Goal: Task Accomplishment & Management: Complete application form

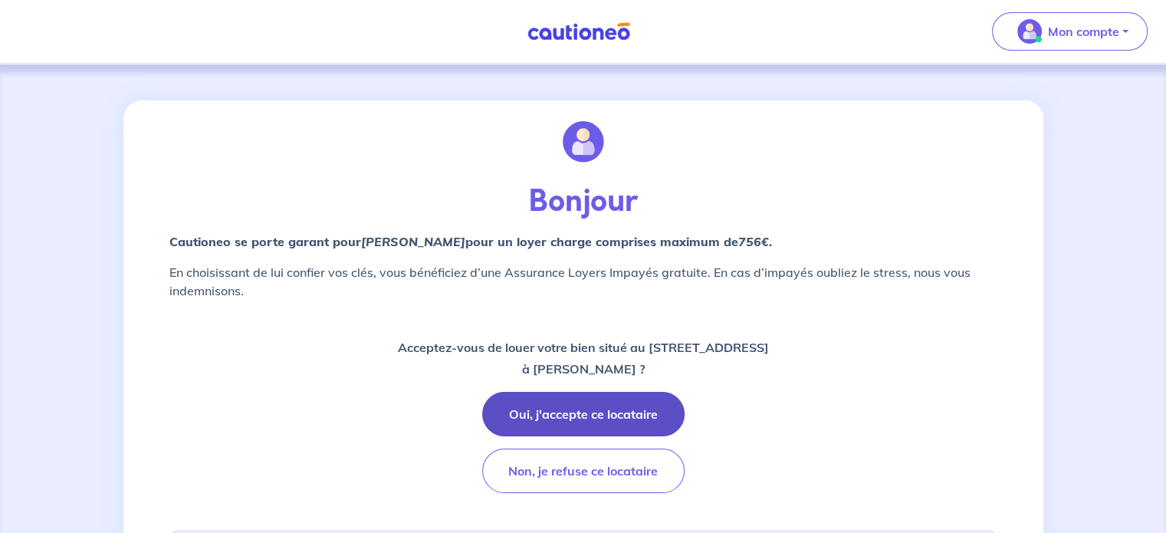
click at [587, 410] on button "Oui, j'accepte ce locataire" at bounding box center [583, 414] width 202 height 44
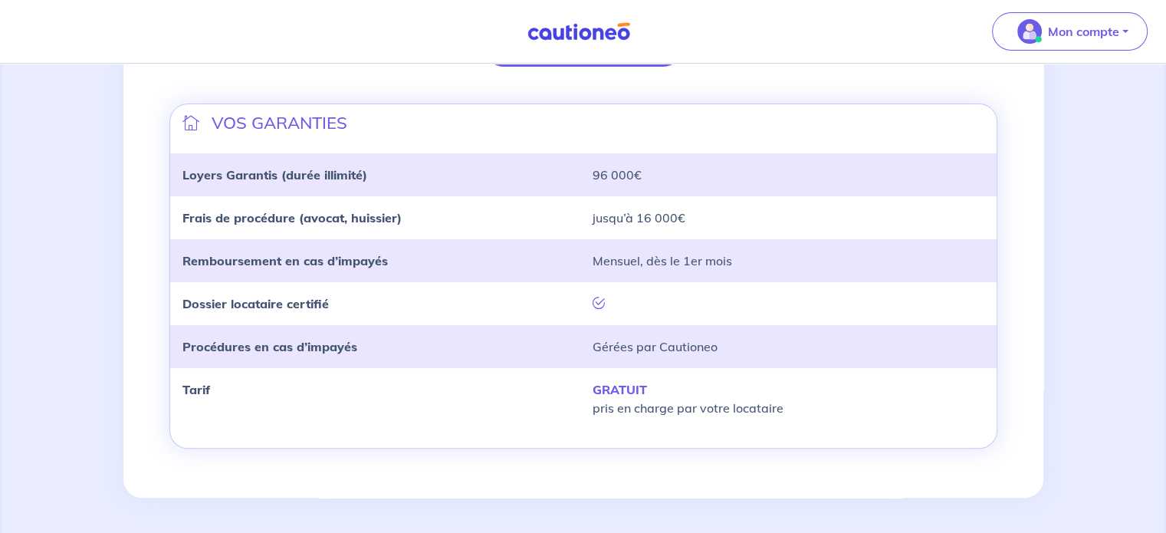
scroll to position [290, 0]
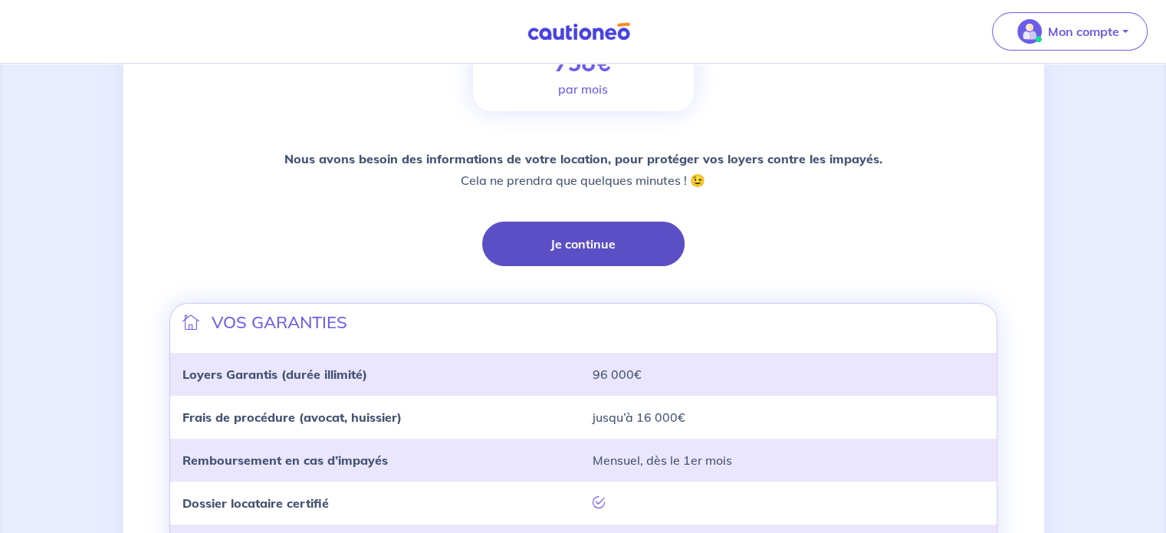
click at [552, 248] on button "Je continue" at bounding box center [583, 244] width 202 height 44
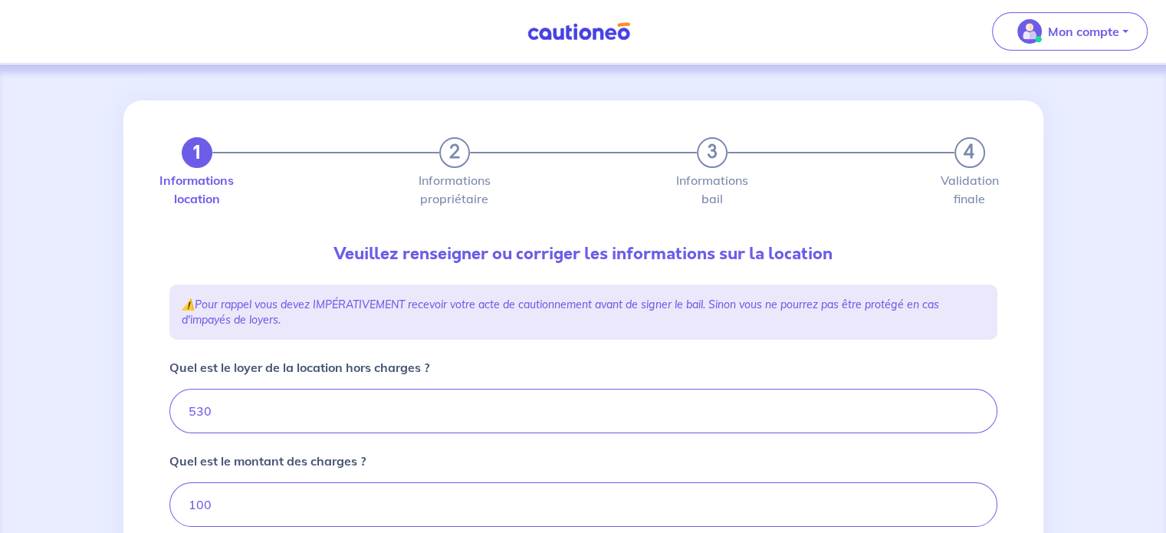
type input "630"
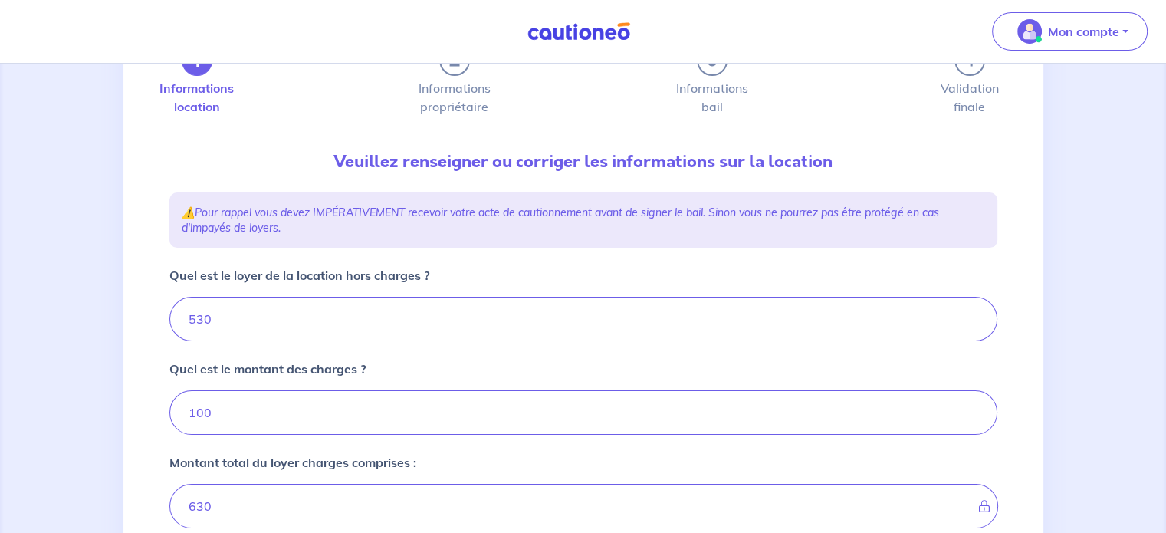
scroll to position [641, 0]
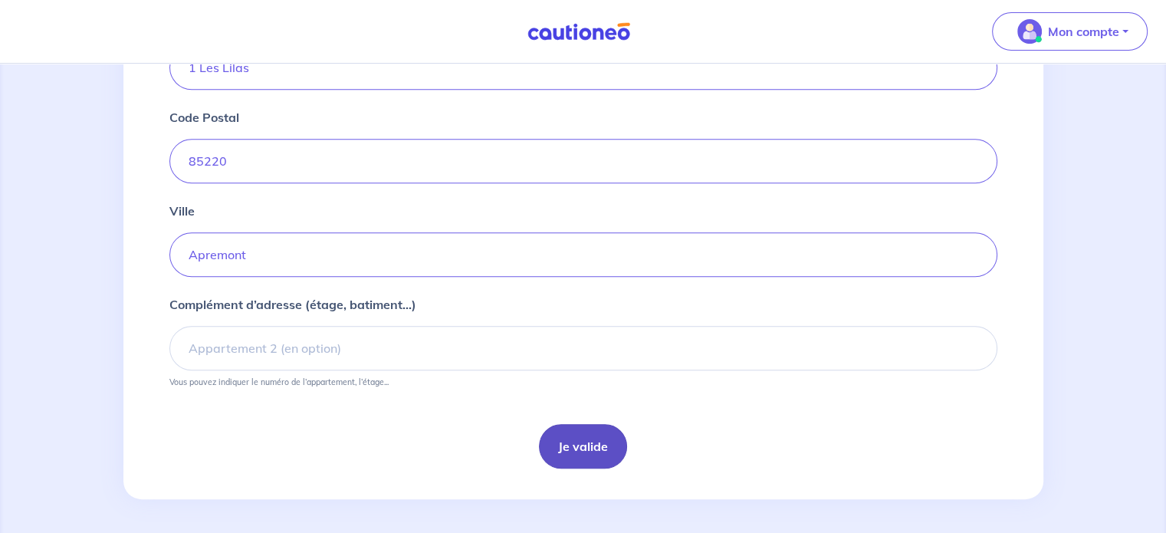
click at [564, 441] on button "Je valide" at bounding box center [583, 446] width 88 height 44
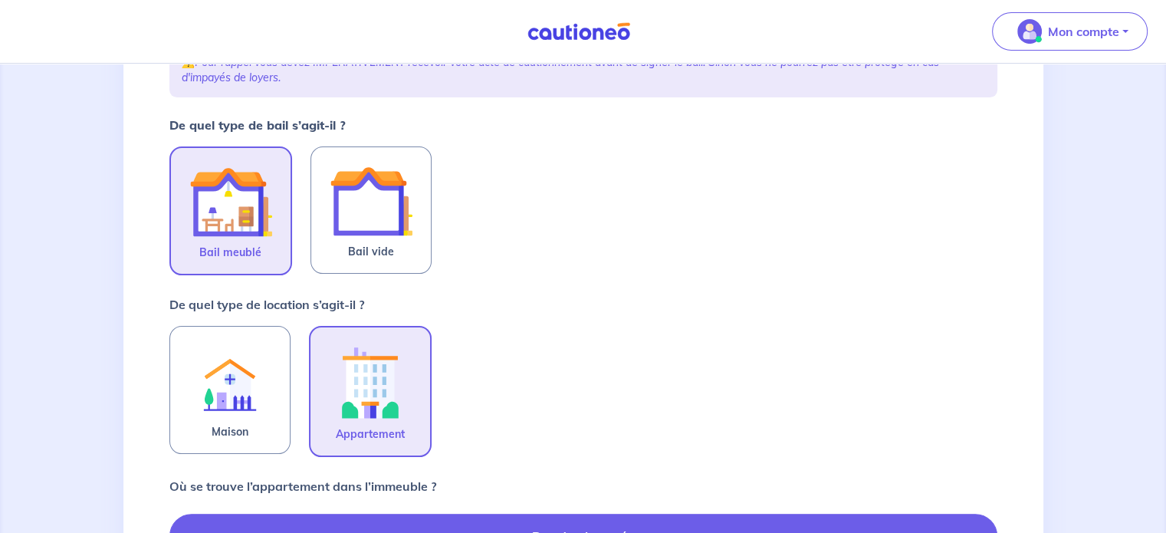
scroll to position [248, 0]
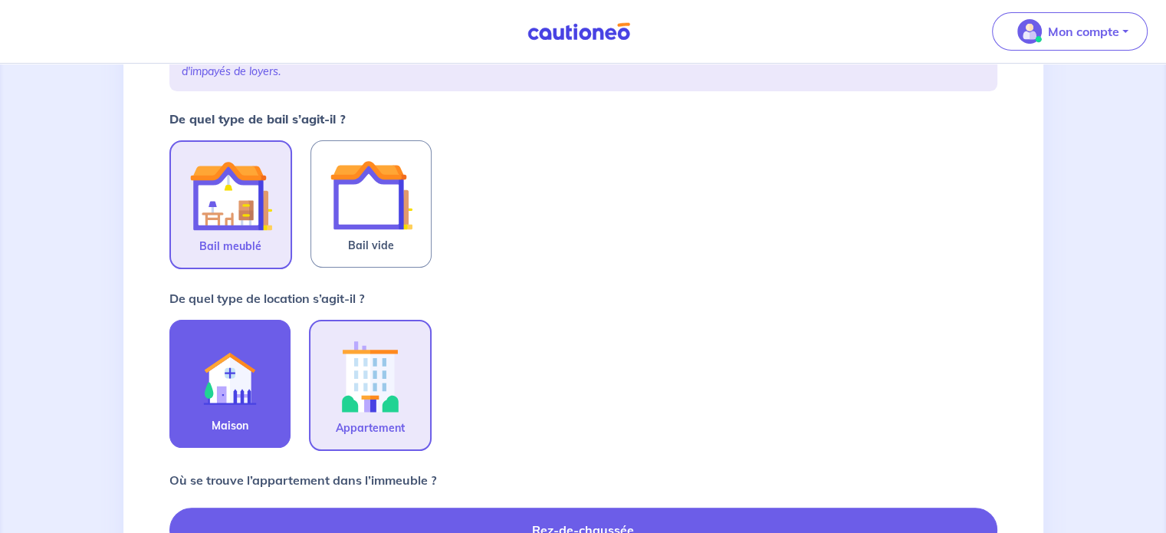
click at [221, 383] on img at bounding box center [230, 375] width 83 height 84
click at [0, 0] on input "Maison" at bounding box center [0, 0] width 0 height 0
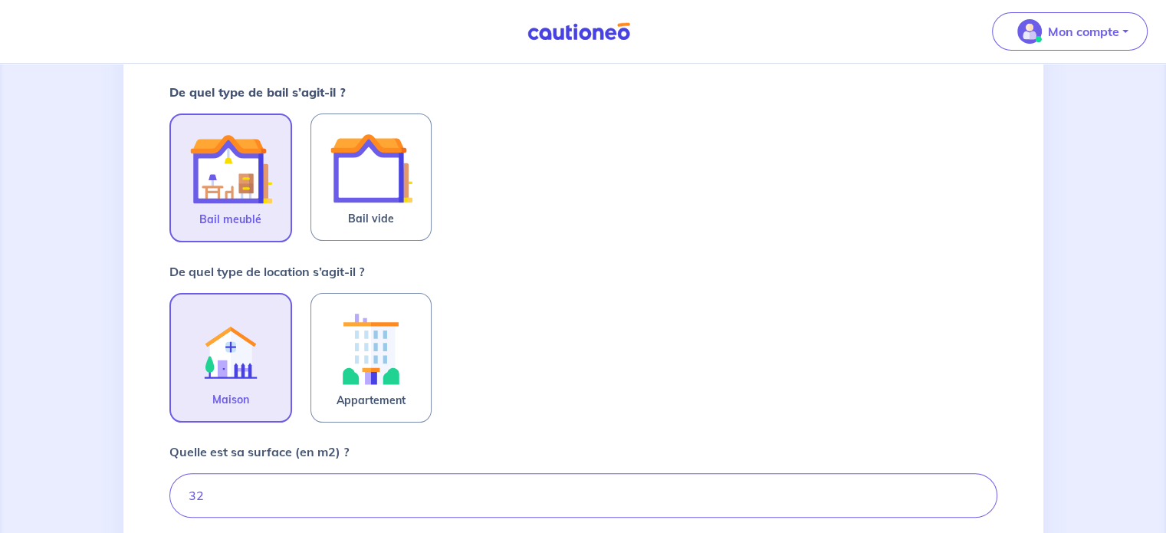
scroll to position [274, 0]
click at [305, 380] on div "Maison" at bounding box center [239, 359] width 141 height 130
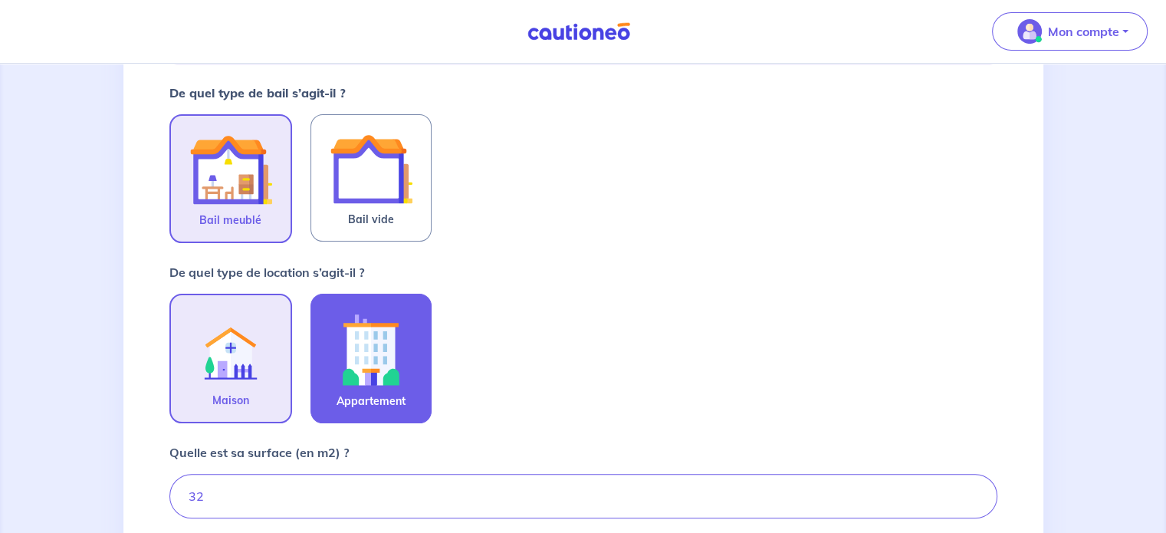
click at [349, 386] on img at bounding box center [371, 349] width 83 height 85
click at [0, 0] on input "Appartement" at bounding box center [0, 0] width 0 height 0
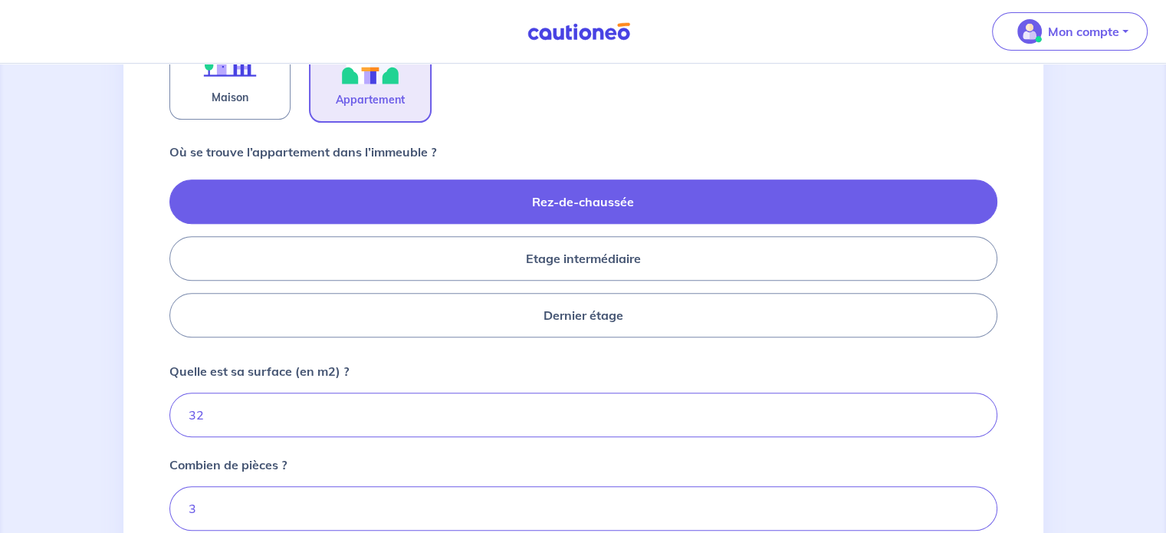
scroll to position [577, 0]
click at [232, 98] on span "Maison" at bounding box center [230, 97] width 37 height 18
click at [0, 0] on input "Maison" at bounding box center [0, 0] width 0 height 0
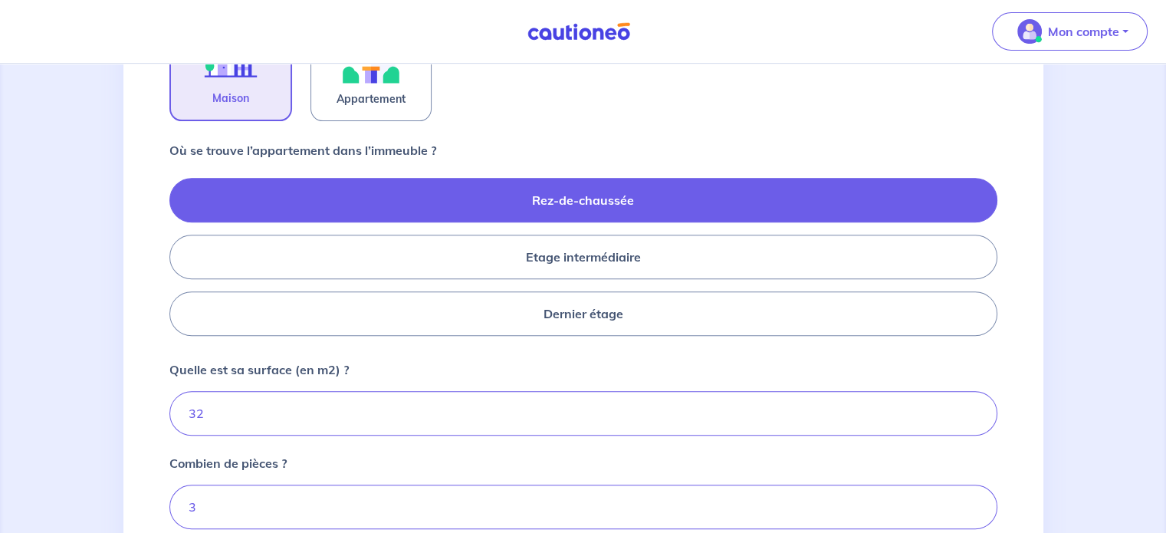
scroll to position [555, 0]
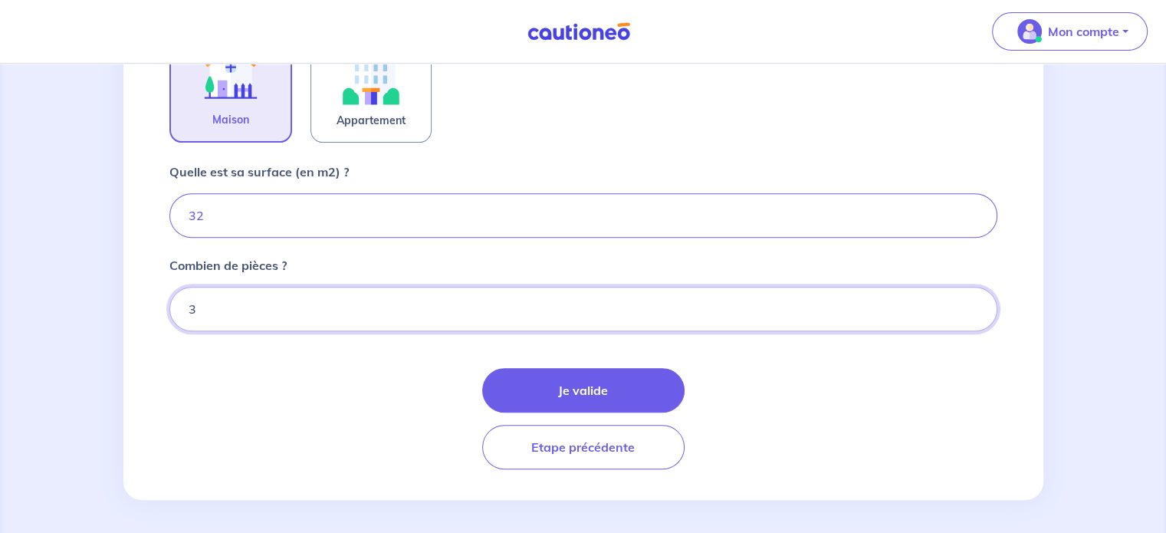
click at [213, 301] on input "3" at bounding box center [583, 309] width 828 height 44
click at [971, 314] on input "11" at bounding box center [583, 309] width 828 height 44
click at [971, 314] on input "10" at bounding box center [583, 309] width 828 height 44
click at [971, 314] on input "9" at bounding box center [583, 309] width 828 height 44
click at [971, 314] on input "8" at bounding box center [583, 309] width 828 height 44
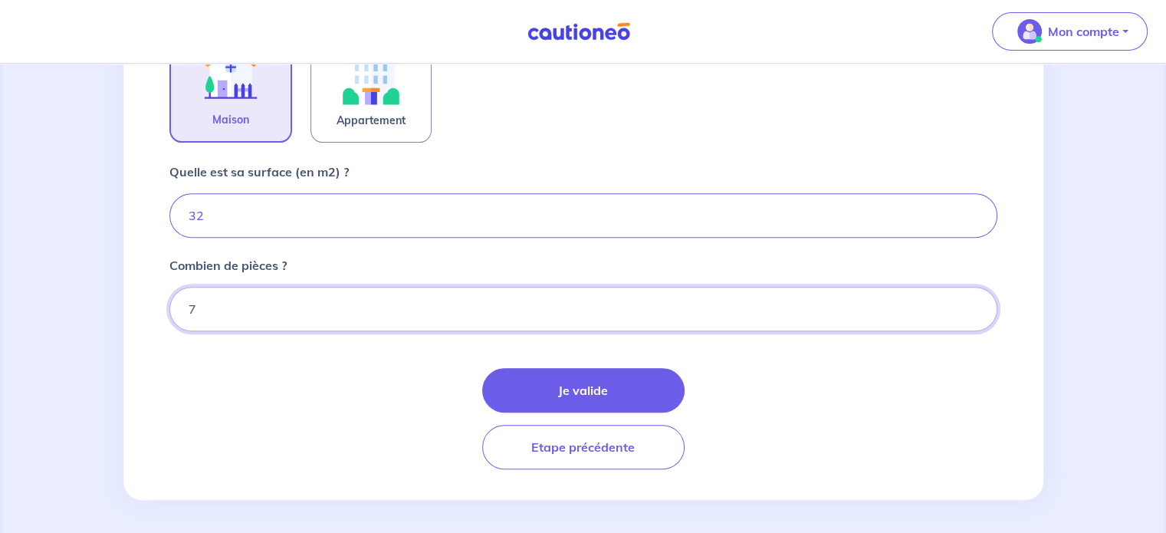
click at [971, 314] on input "7" at bounding box center [583, 309] width 828 height 44
click at [971, 314] on input "6" at bounding box center [583, 309] width 828 height 44
click at [971, 314] on input "5" at bounding box center [583, 309] width 828 height 44
click at [971, 314] on input "4" at bounding box center [583, 309] width 828 height 44
click at [971, 314] on input "3" at bounding box center [583, 309] width 828 height 44
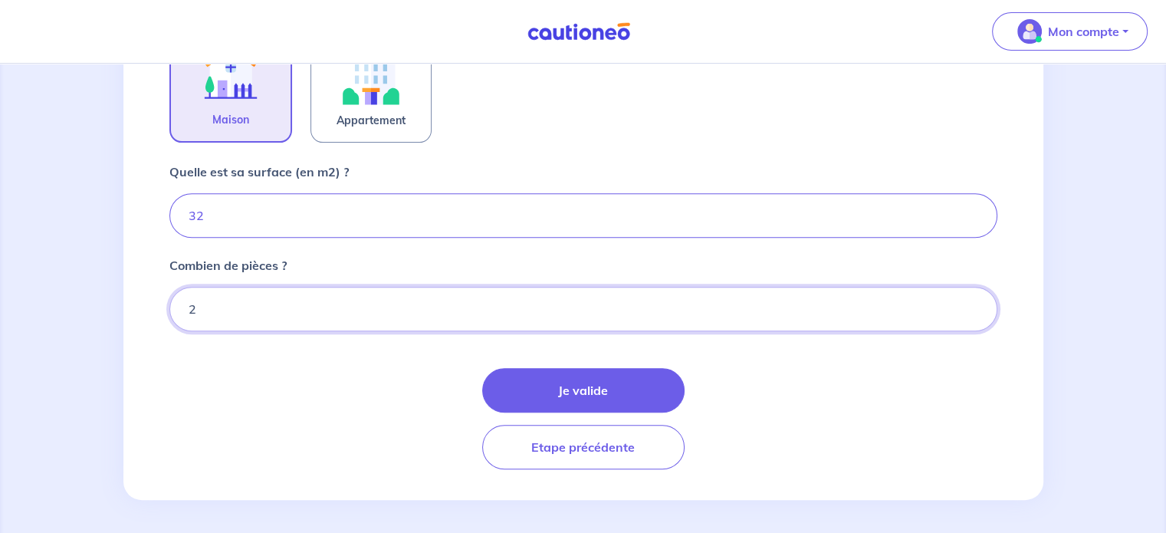
type input "2"
click at [971, 314] on input "2" at bounding box center [583, 309] width 828 height 44
click at [777, 412] on div "Je valide Etape précédente" at bounding box center [583, 418] width 828 height 101
click at [704, 217] on input "32" at bounding box center [583, 215] width 828 height 44
type input "3"
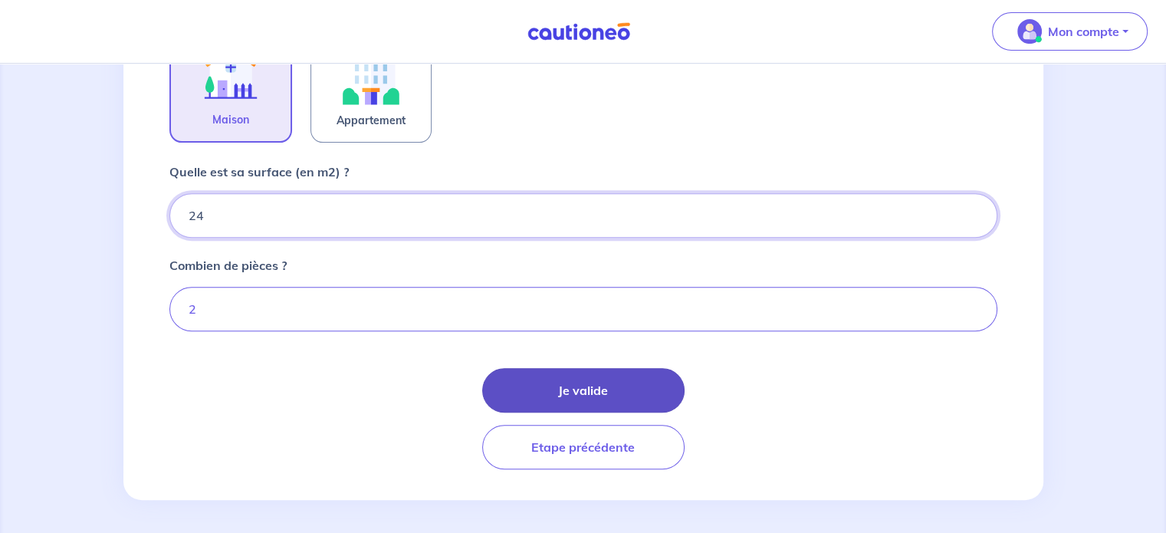
type input "24"
click at [610, 383] on button "Je valide" at bounding box center [583, 390] width 202 height 44
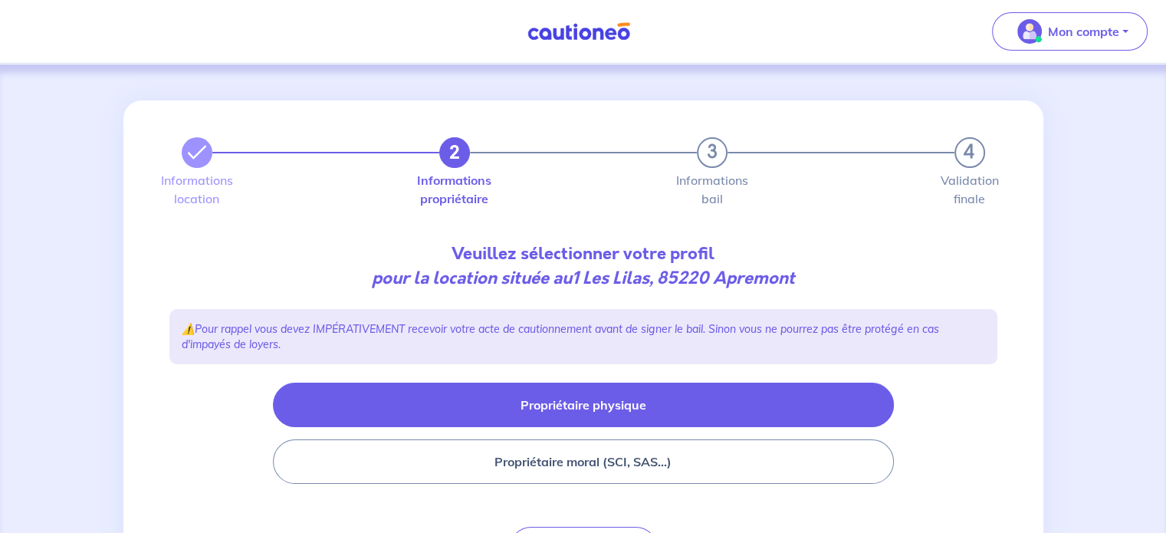
scroll to position [104, 0]
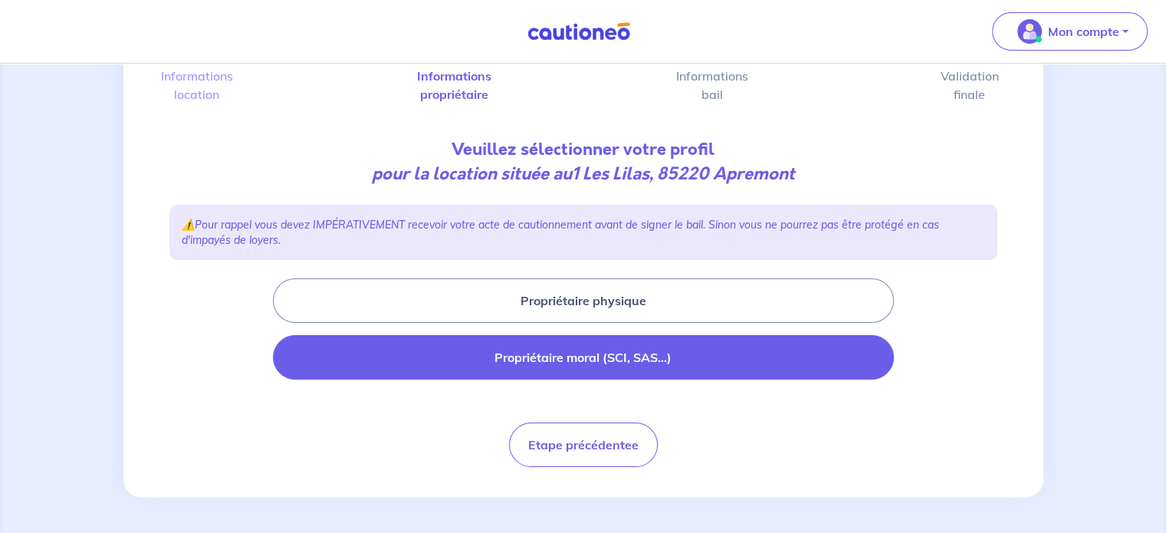
click at [555, 353] on button "Propriétaire moral (SCI, SAS...)" at bounding box center [583, 357] width 621 height 44
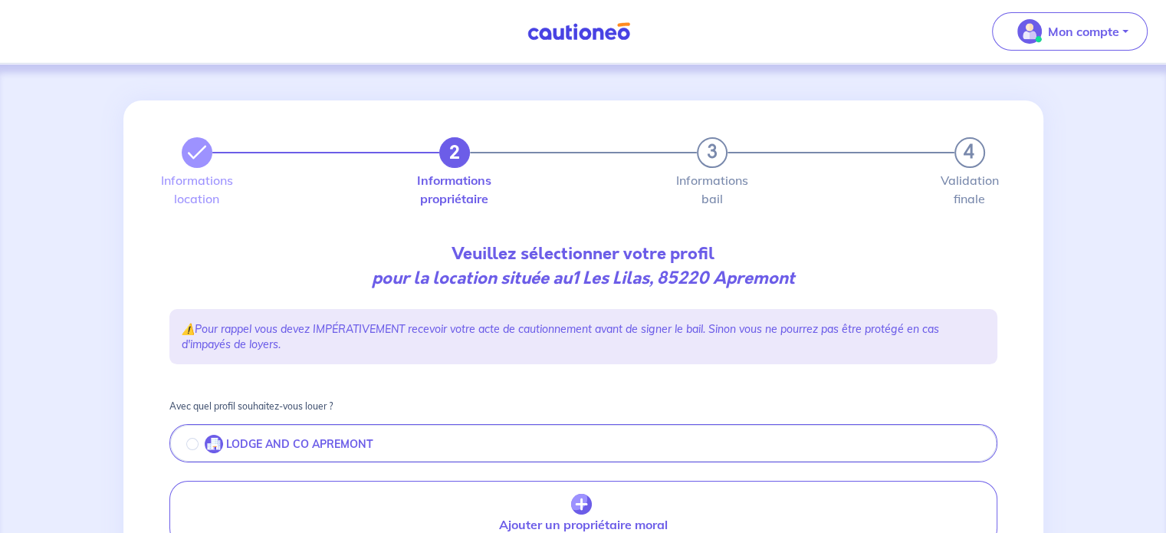
scroll to position [150, 0]
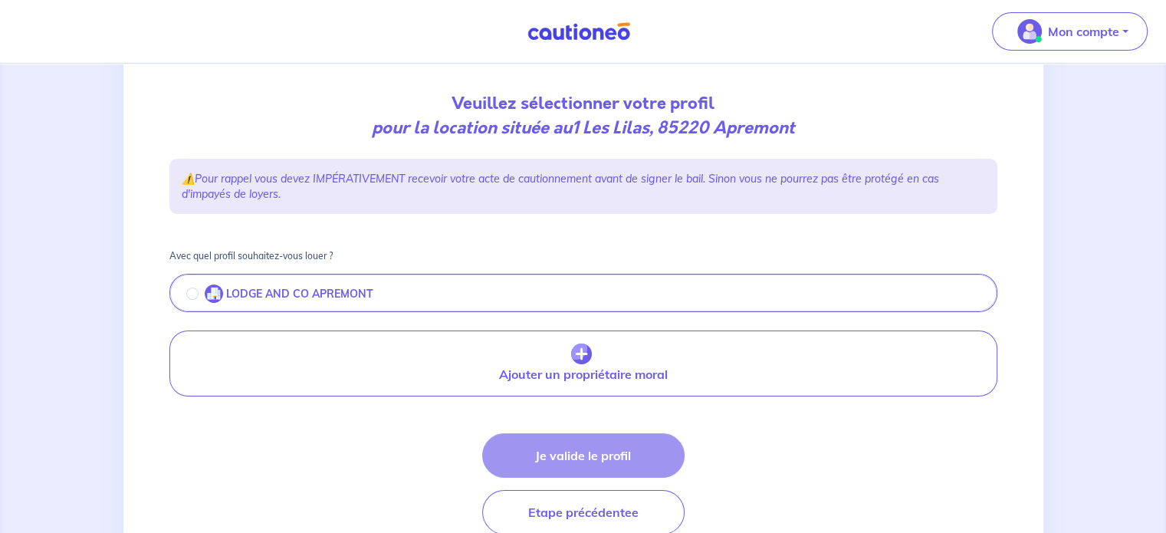
click at [485, 297] on button "LODGE AND CO APREMONT" at bounding box center [583, 294] width 825 height 32
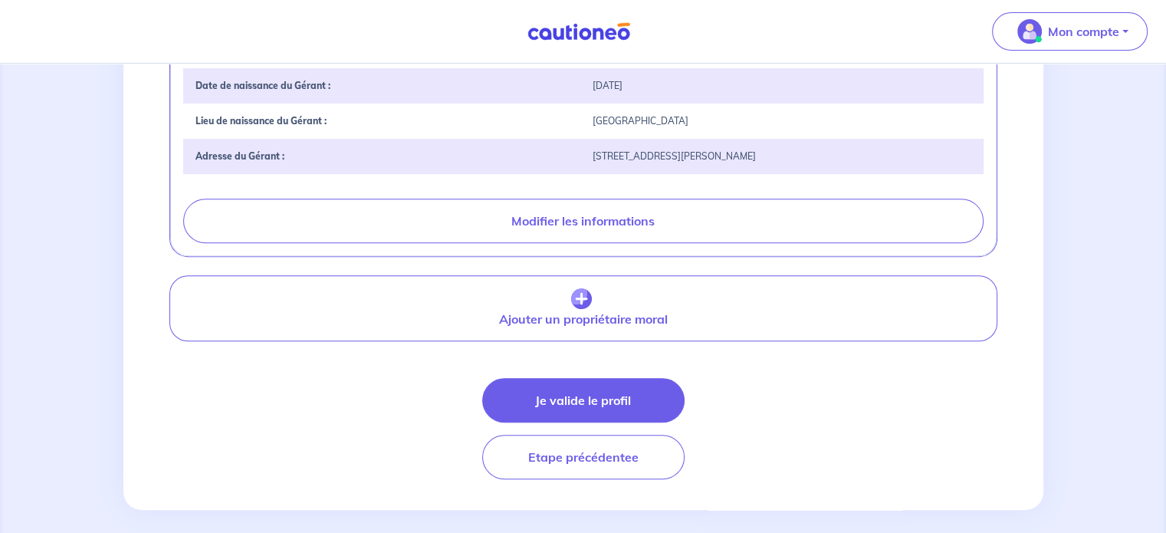
scroll to position [619, 0]
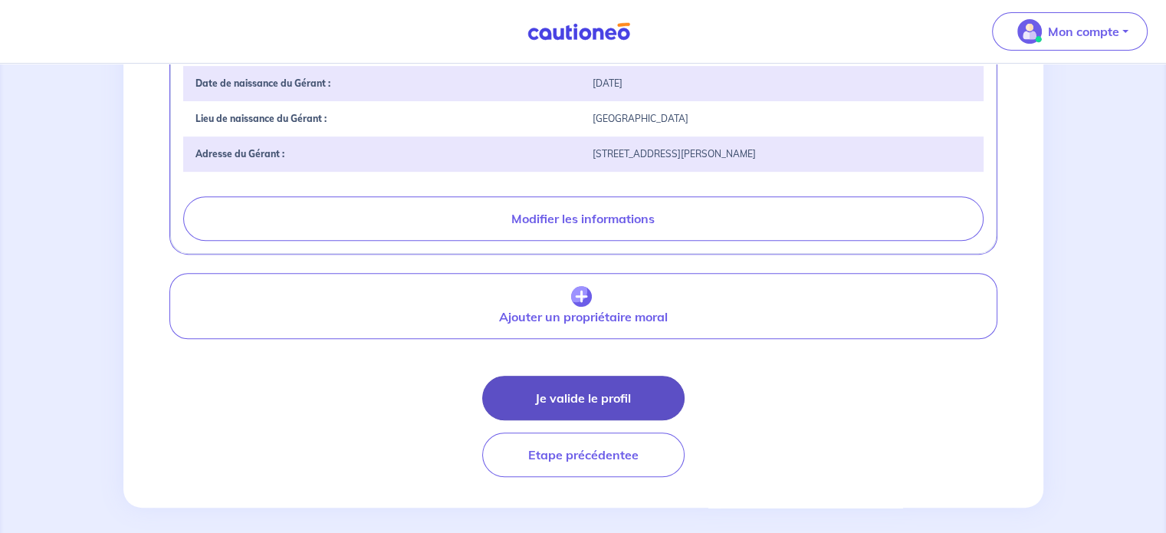
click at [567, 400] on button "Je valide le profil" at bounding box center [583, 398] width 202 height 44
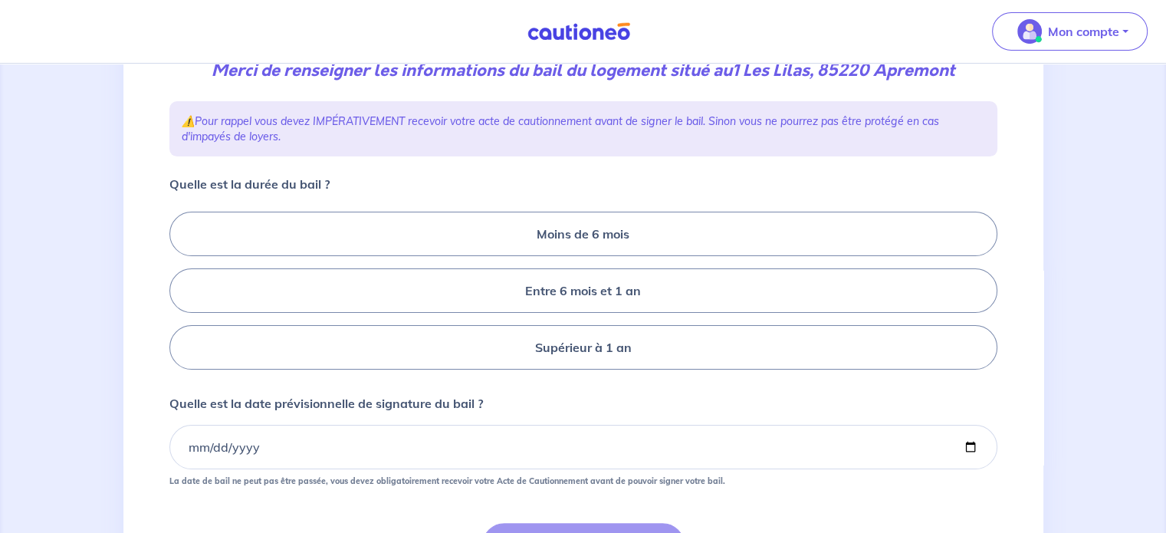
scroll to position [222, 0]
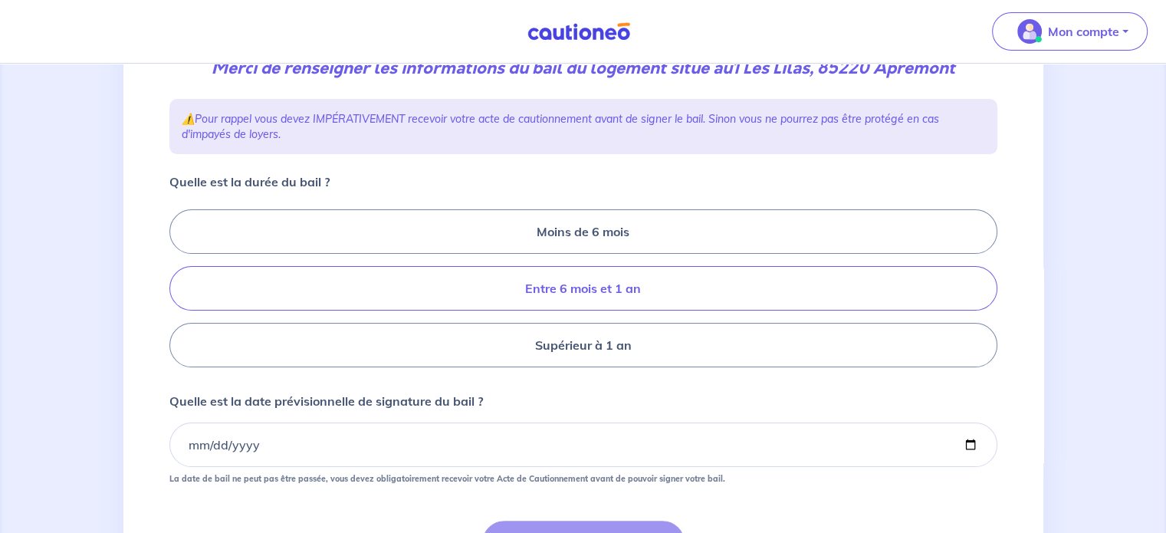
click at [597, 301] on label "Entre 6 mois et 1 an" at bounding box center [583, 288] width 828 height 44
click at [179, 294] on input "Entre 6 mois et 1 an" at bounding box center [174, 289] width 10 height 10
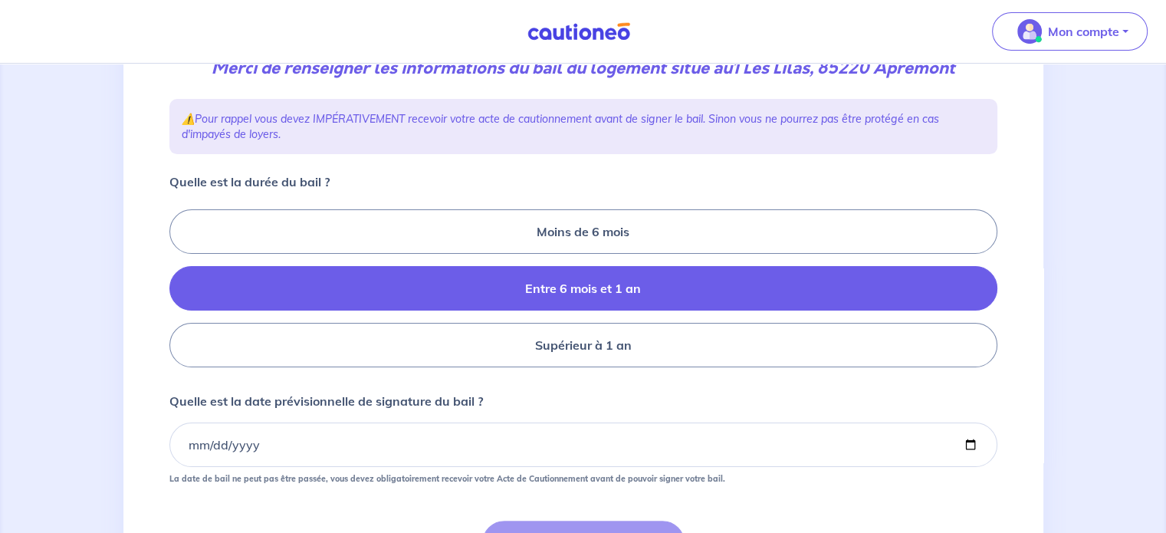
radio input "true"
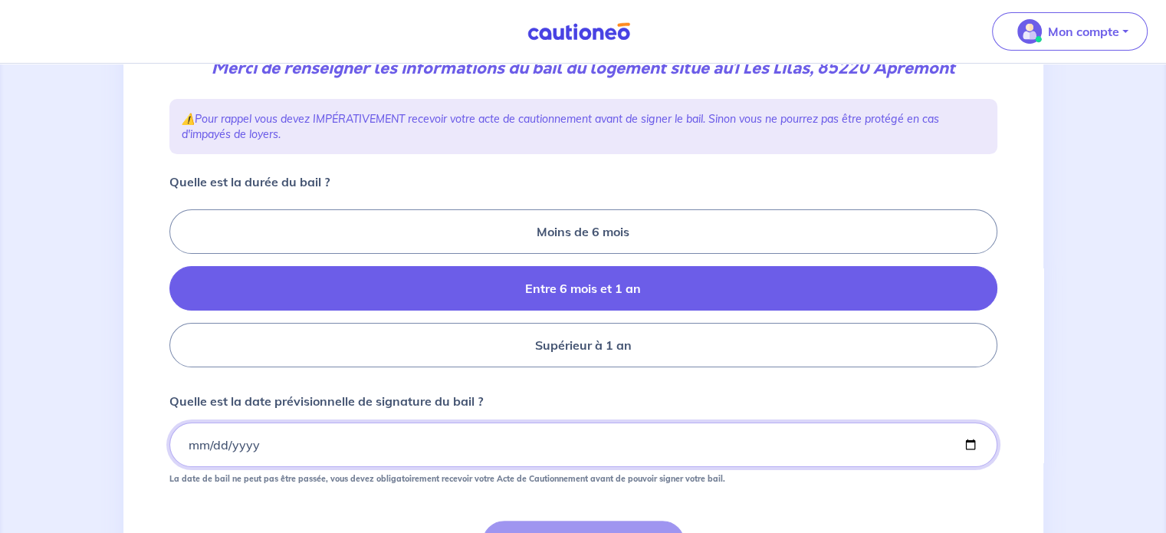
click at [192, 436] on input "Quelle est la date prévisionnelle de signature du bail ?" at bounding box center [583, 444] width 828 height 44
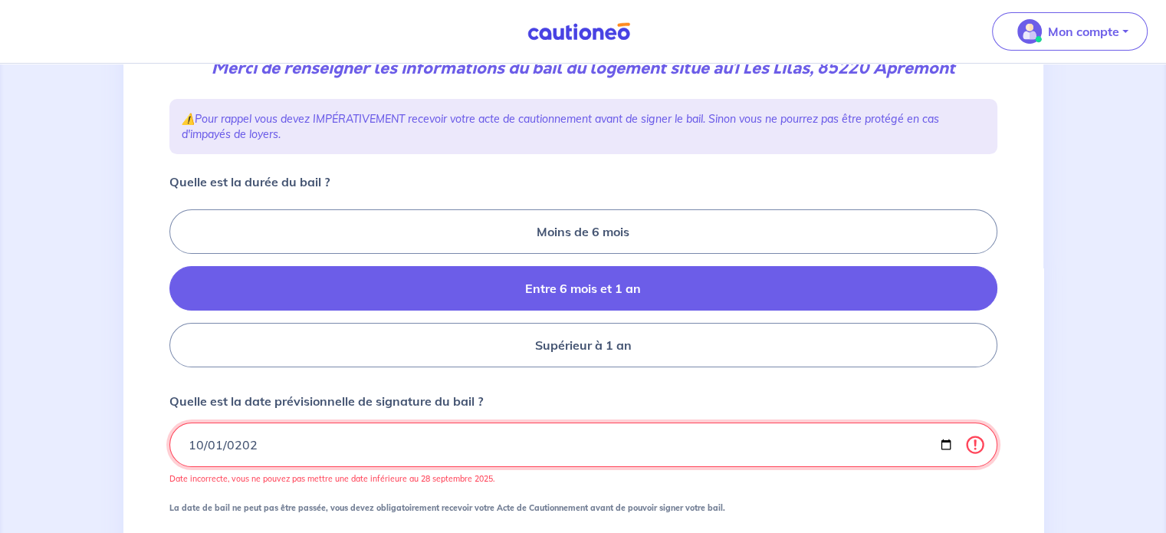
type input "[DATE]"
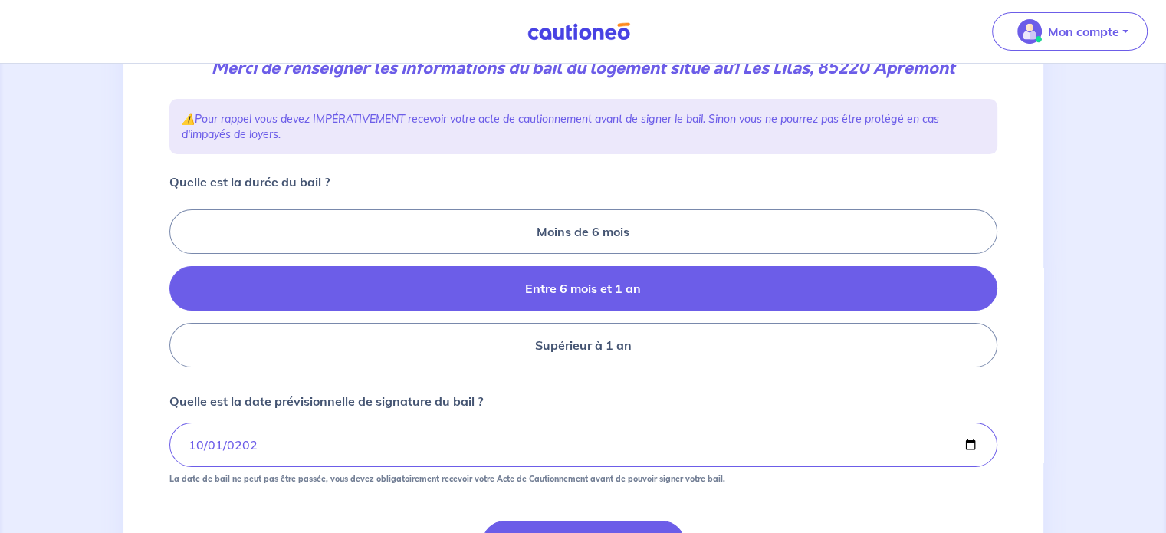
click at [784, 484] on form "Quelle est la durée du bail ? Moins de 6 mois Entre 6 mois et 1 an Supérieur à …" at bounding box center [583, 397] width 828 height 449
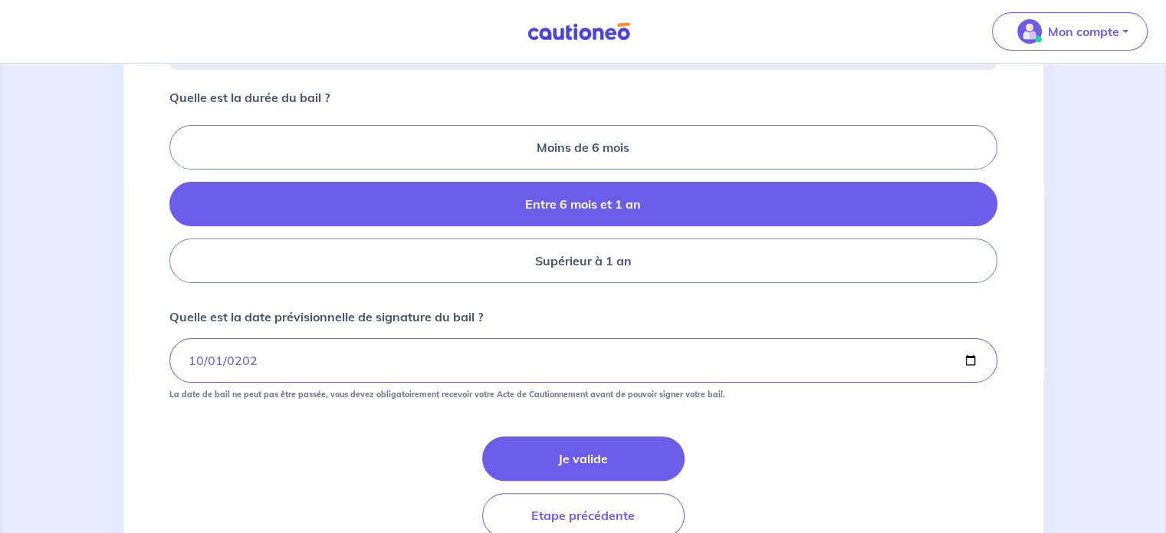
scroll to position [327, 0]
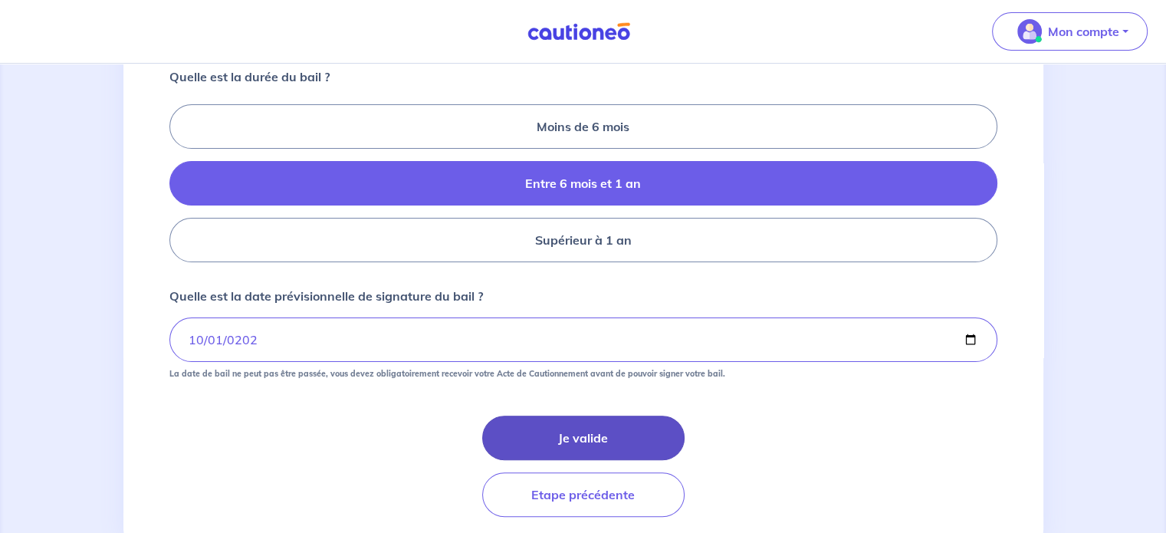
click at [613, 432] on button "Je valide" at bounding box center [583, 438] width 202 height 44
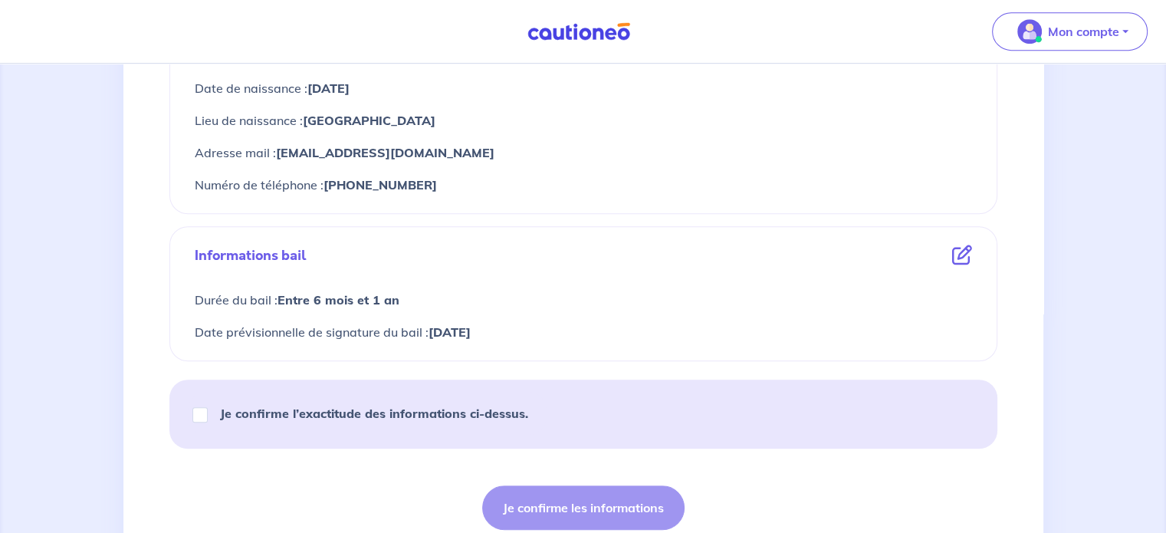
scroll to position [765, 0]
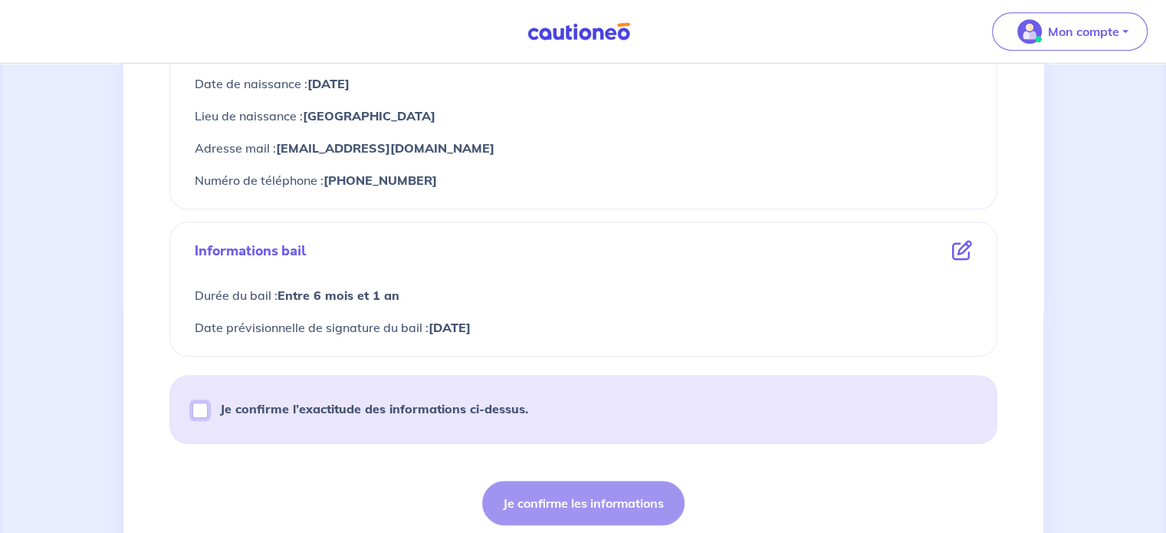
click at [198, 406] on input "Je confirme l’exactitude des informations ci-dessus." at bounding box center [199, 410] width 15 height 15
checkbox input "true"
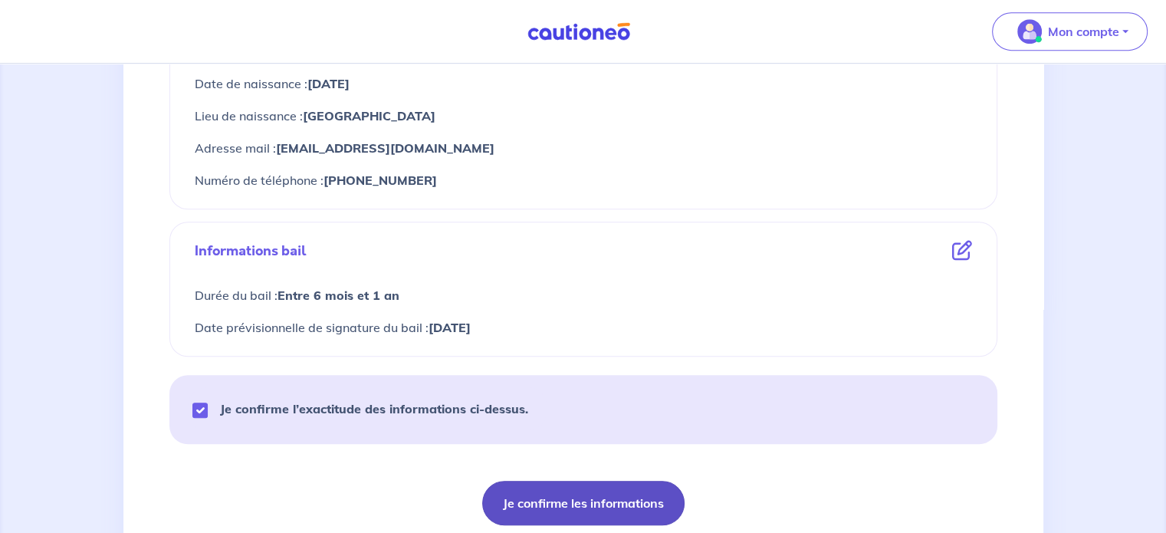
click at [595, 508] on button "Je confirme les informations" at bounding box center [583, 503] width 202 height 44
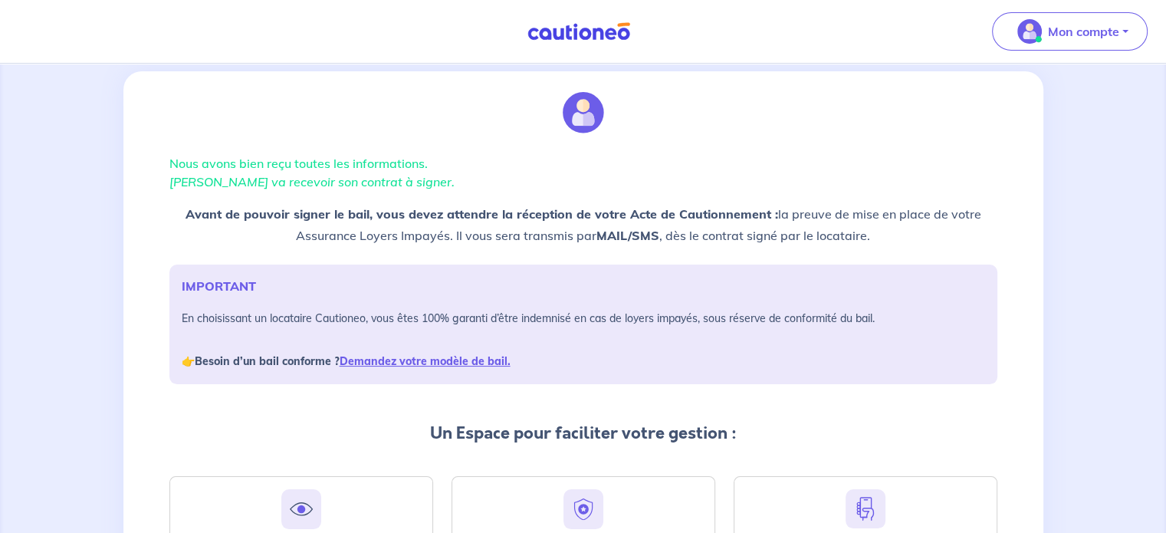
scroll to position [264, 0]
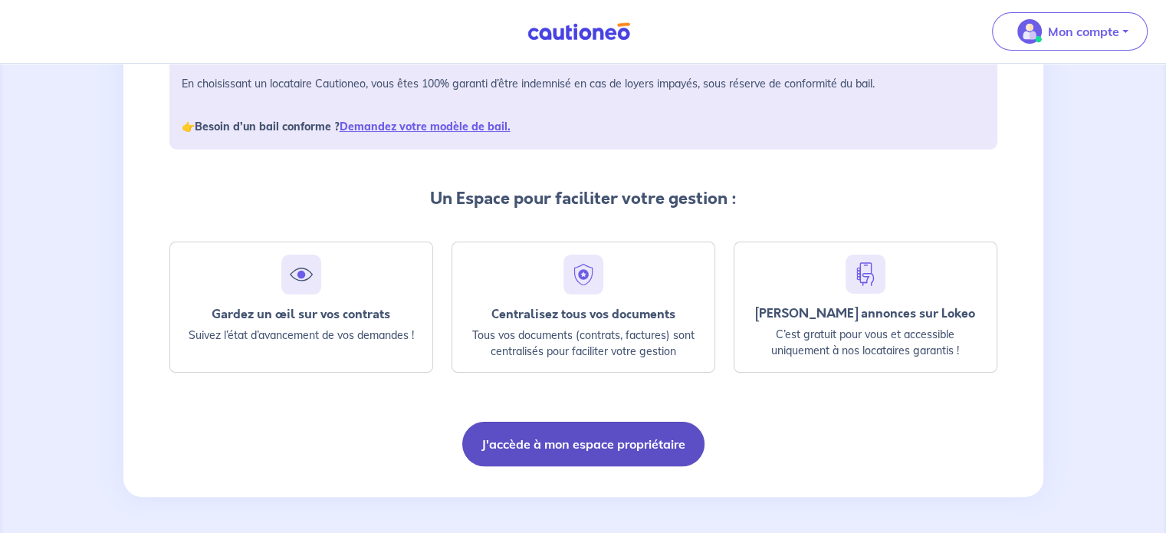
click at [573, 455] on button "J'accède à mon espace propriétaire" at bounding box center [583, 444] width 242 height 44
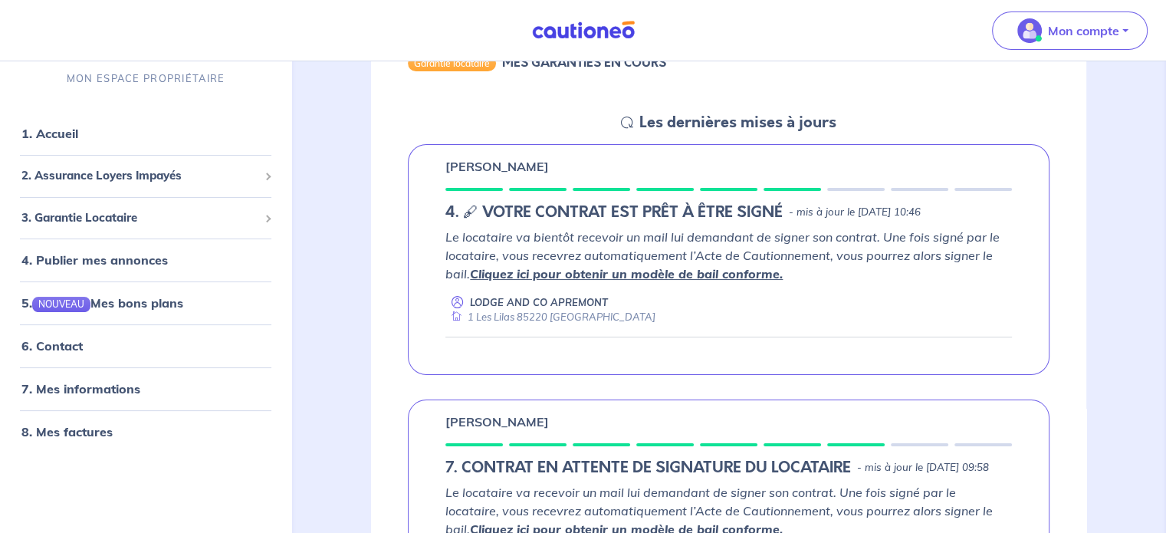
scroll to position [181, 0]
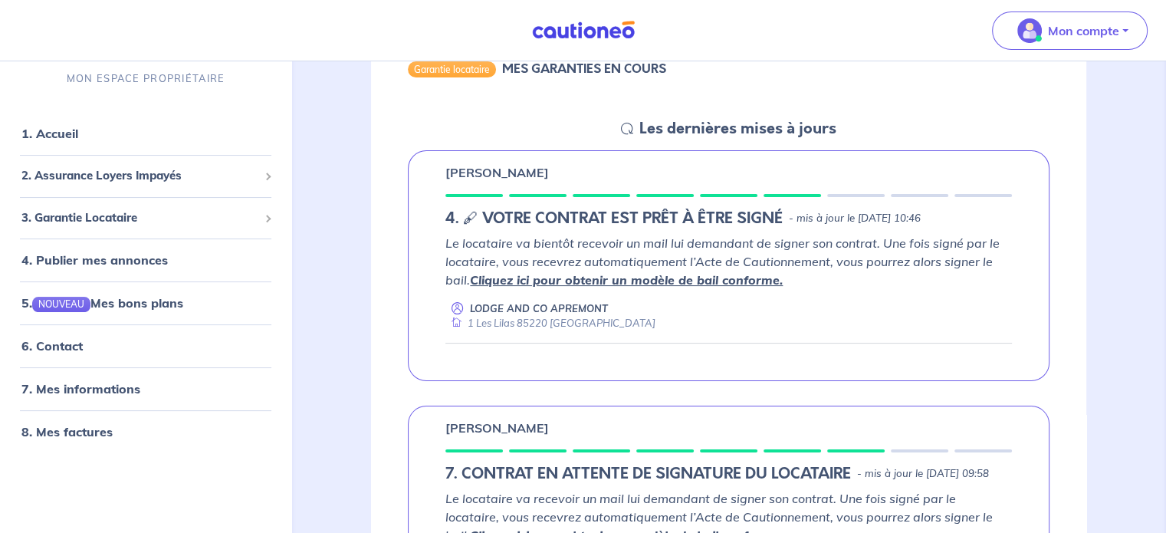
click at [624, 127] on icon at bounding box center [627, 129] width 12 height 12
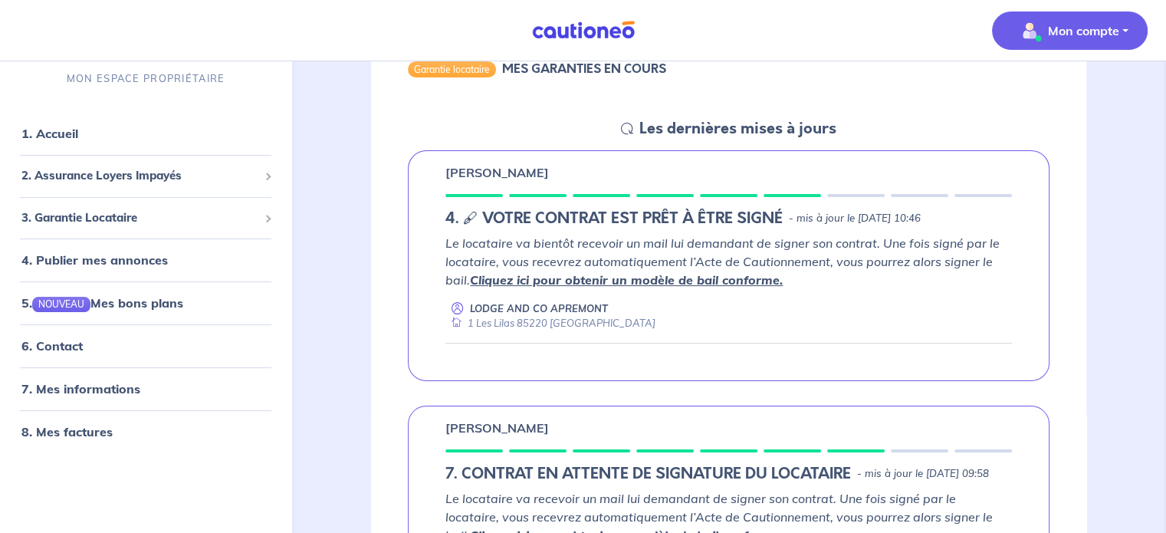
click at [1107, 33] on p "Mon compte" at bounding box center [1083, 30] width 71 height 18
click at [1058, 95] on link "Mes informations" at bounding box center [1054, 95] width 123 height 25
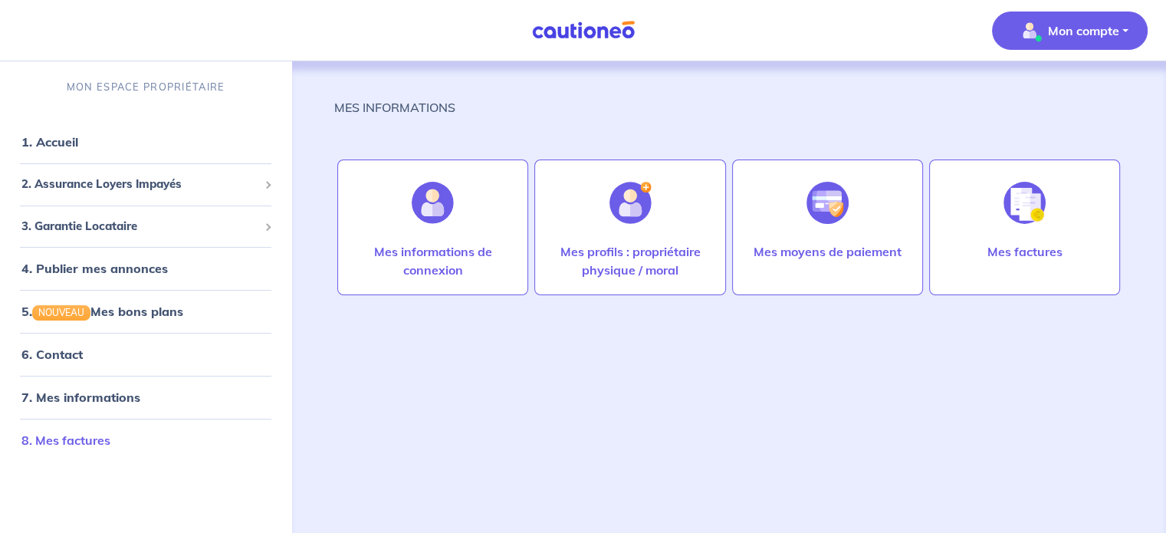
click at [87, 445] on link "8. Mes factures" at bounding box center [65, 439] width 89 height 15
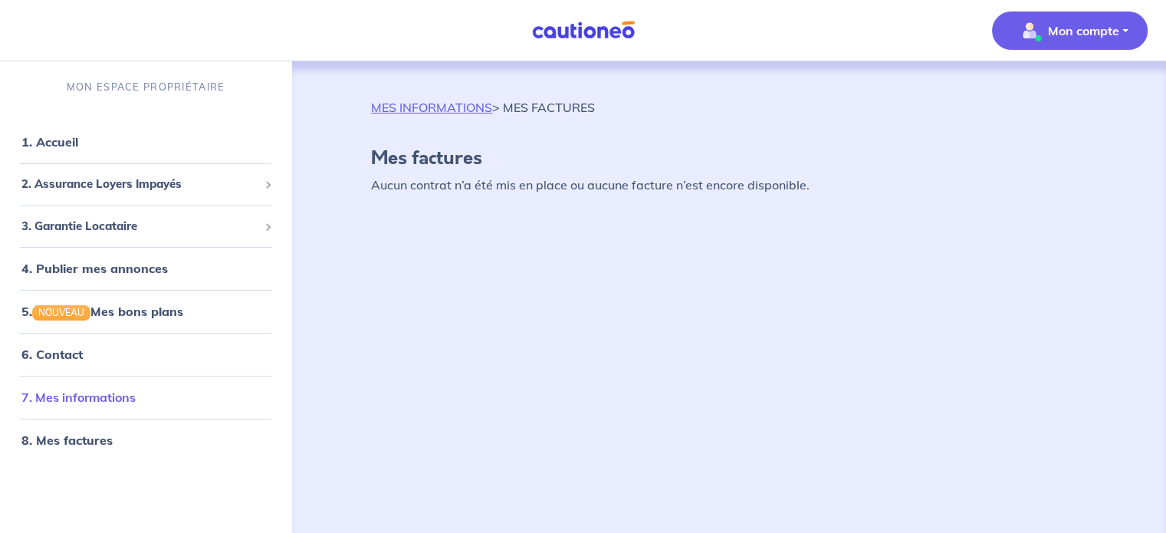
click at [83, 394] on link "7. Mes informations" at bounding box center [78, 397] width 114 height 15
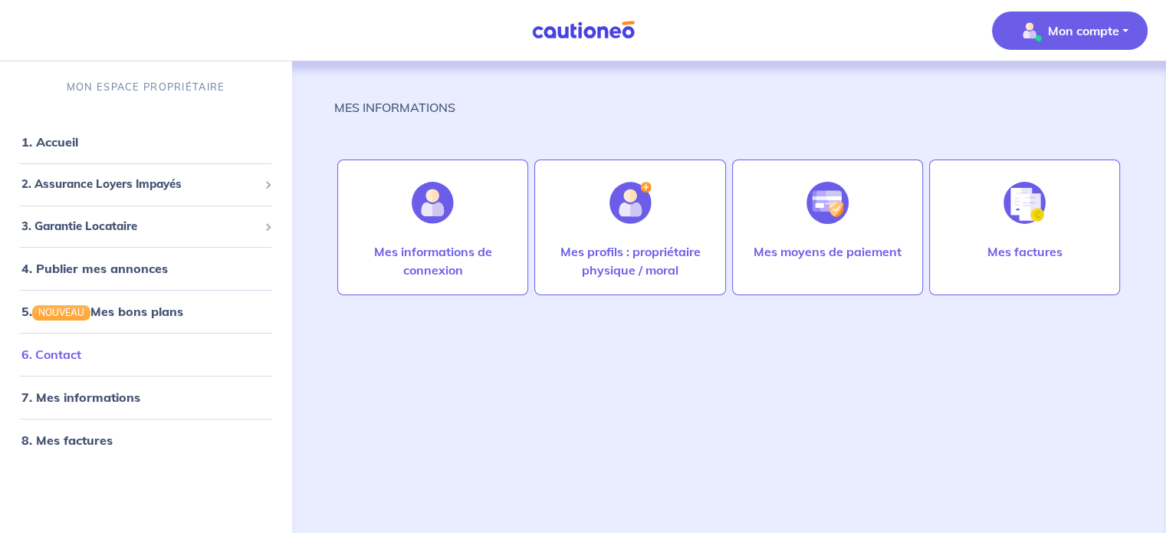
click at [81, 355] on link "6. Contact" at bounding box center [51, 354] width 60 height 15
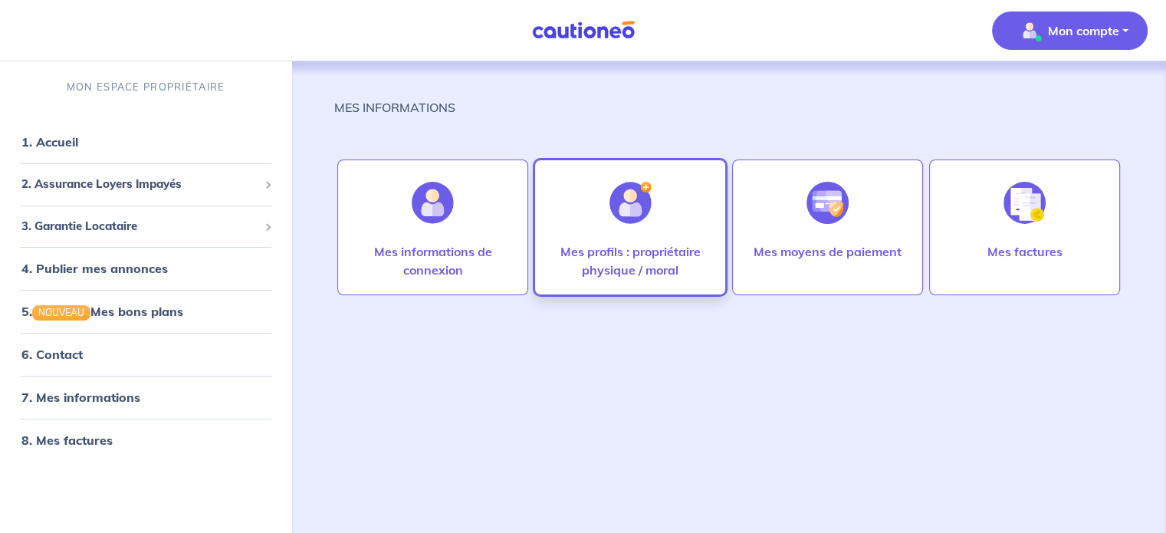
click at [620, 228] on div at bounding box center [630, 202] width 67 height 79
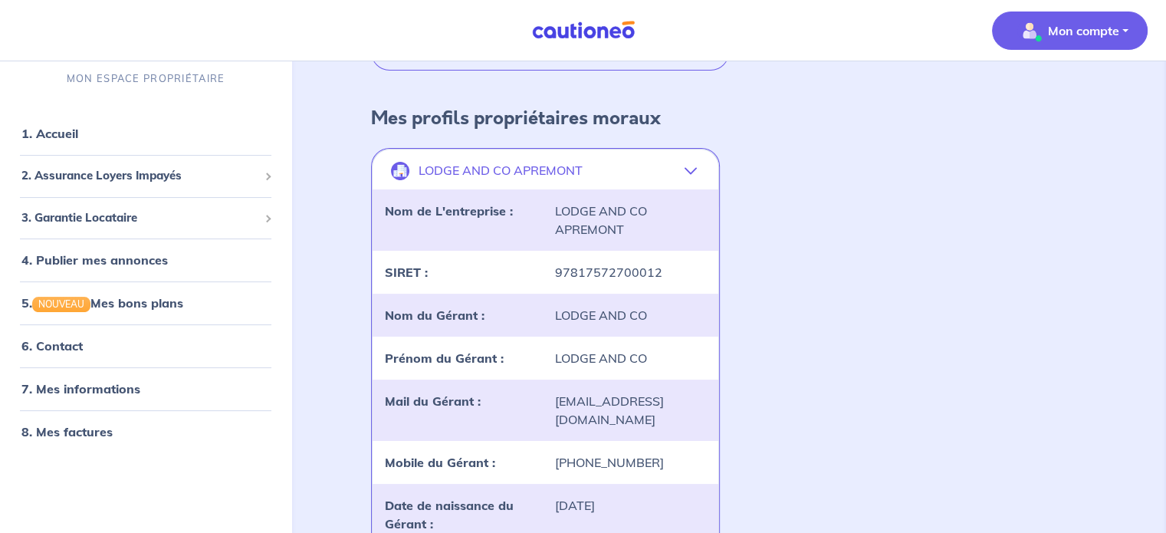
scroll to position [195, 0]
click at [67, 135] on link "1. Accueil" at bounding box center [49, 134] width 56 height 15
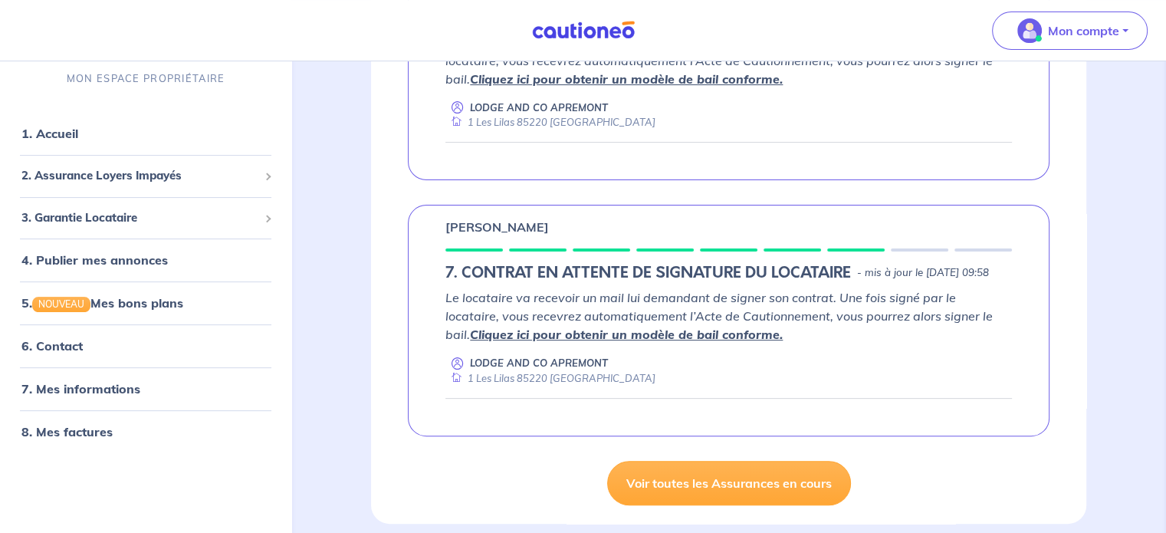
scroll to position [383, 0]
click at [475, 340] on em "Le locataire va recevoir un mail lui demandant de signer son contrat. Une fois …" at bounding box center [718, 314] width 547 height 52
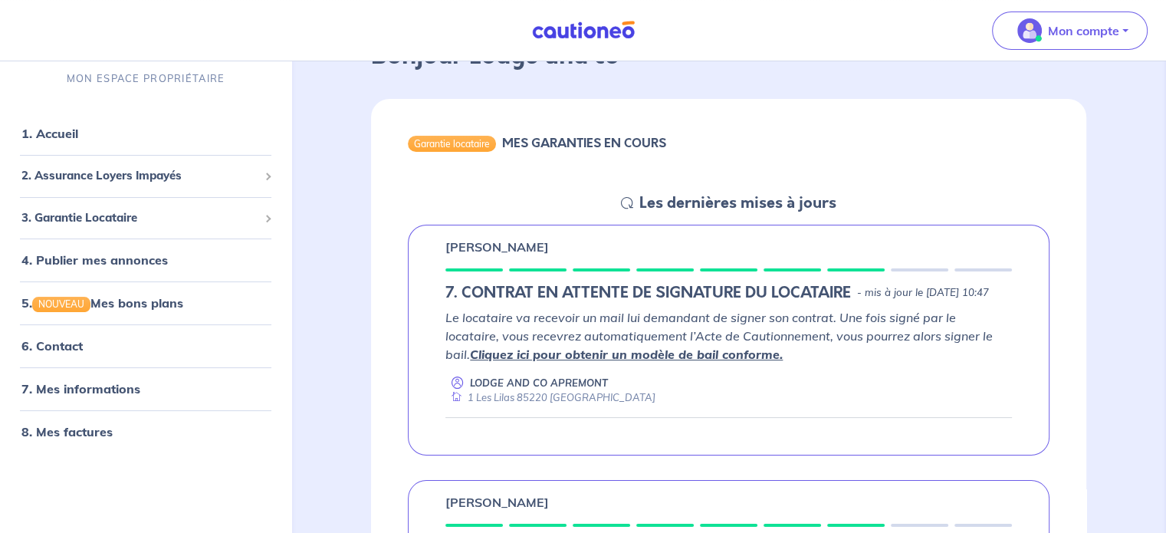
scroll to position [0, 0]
